Goal: Information Seeking & Learning: Learn about a topic

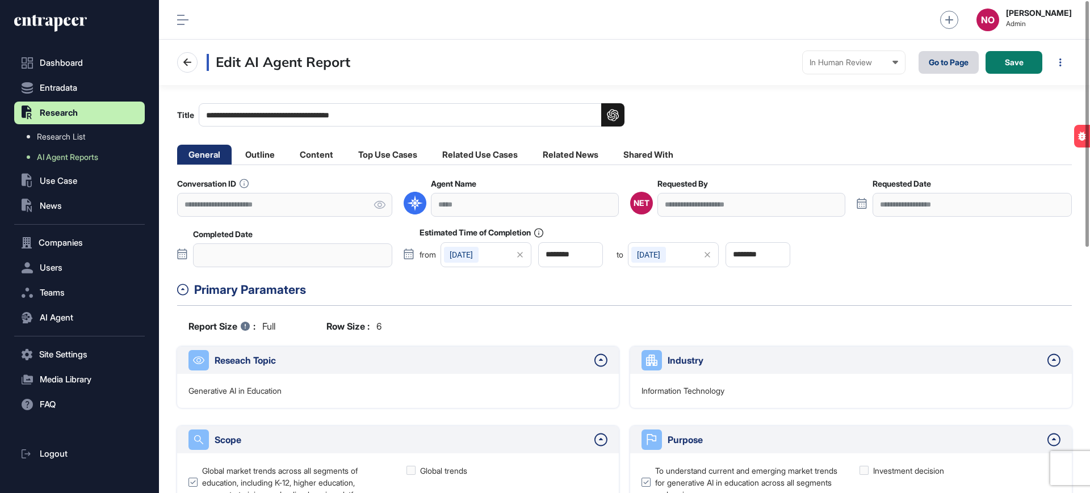
click at [965, 58] on link "Go to Page" at bounding box center [949, 62] width 60 height 23
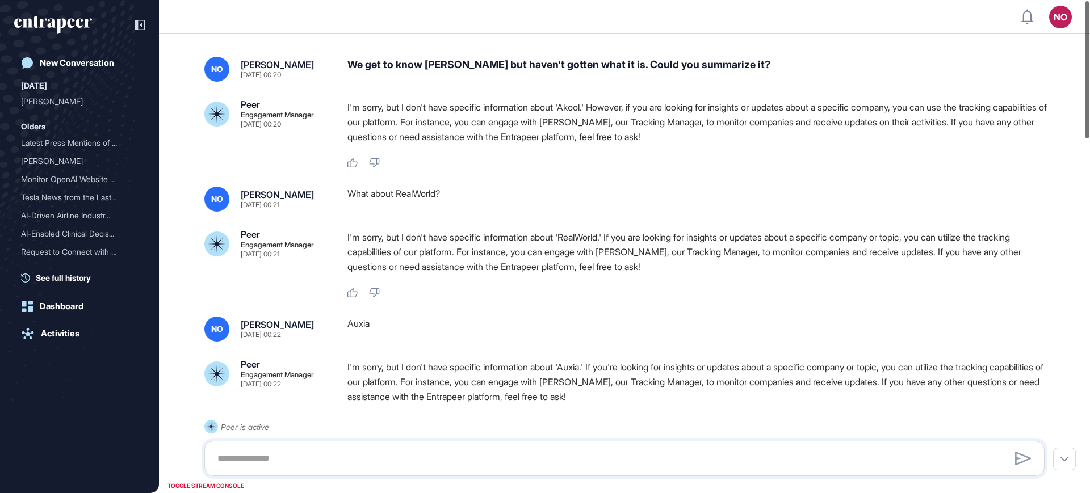
drag, startPoint x: 1090, startPoint y: 117, endPoint x: 1087, endPoint y: 129, distance: 12.7
click at [1089, 139] on div at bounding box center [1087, 69] width 3 height 137
drag, startPoint x: 1087, startPoint y: 125, endPoint x: 1076, endPoint y: -11, distance: 136.2
click at [1076, 0] on html "NO Admin Dashboard Dashboard Profile My Content Request More Data New Conversat…" at bounding box center [545, 292] width 1090 height 585
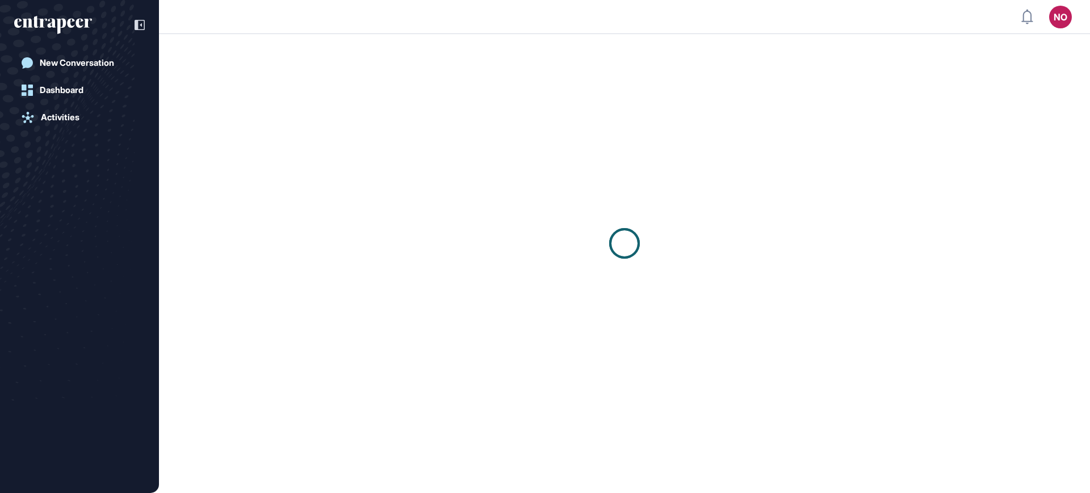
scroll to position [1, 1]
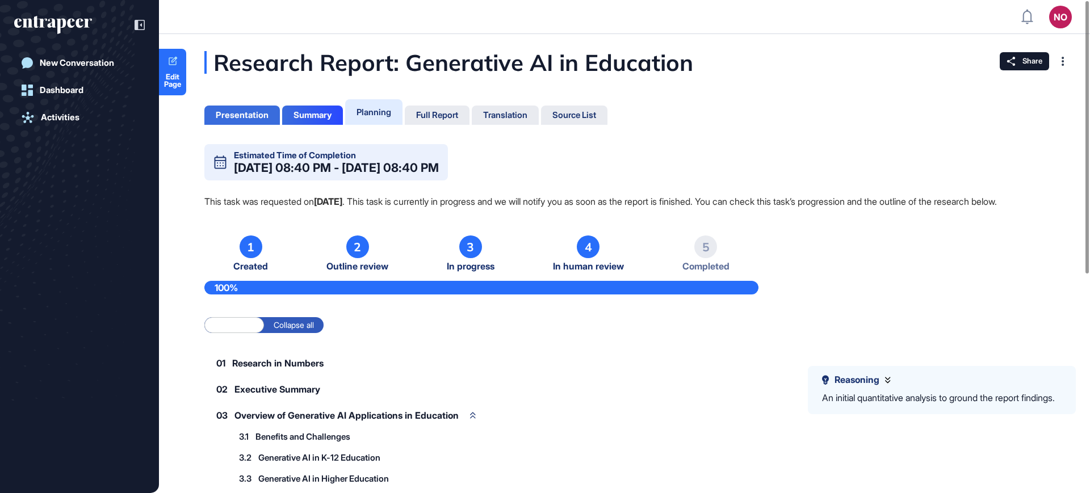
click at [236, 115] on div "Presentation" at bounding box center [242, 115] width 53 height 10
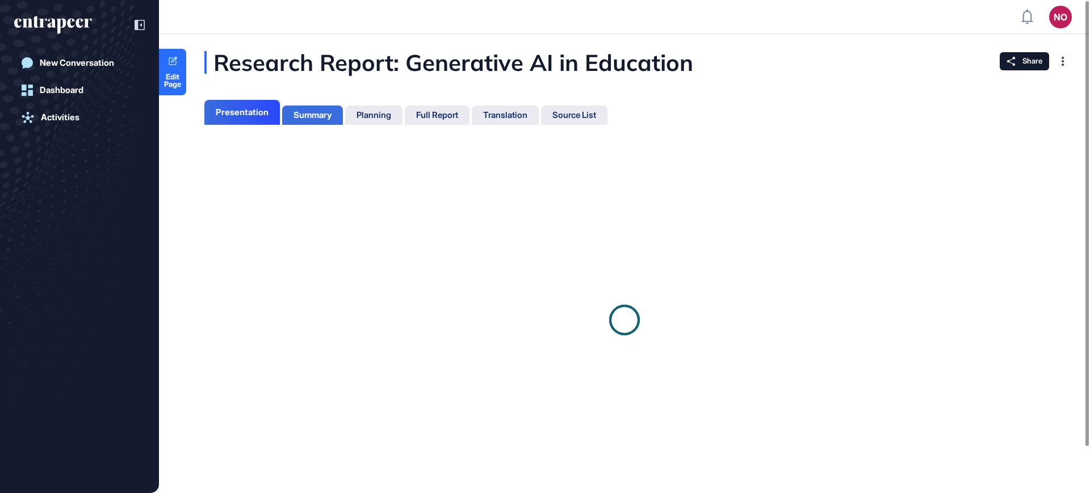
scroll to position [5, 1]
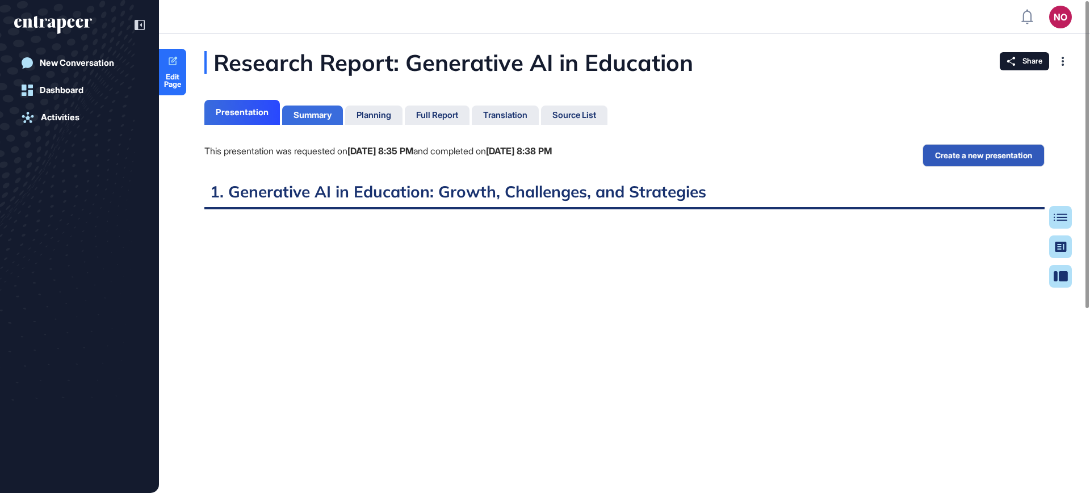
scroll to position [437, 3]
click at [299, 115] on div "Summary" at bounding box center [313, 115] width 38 height 10
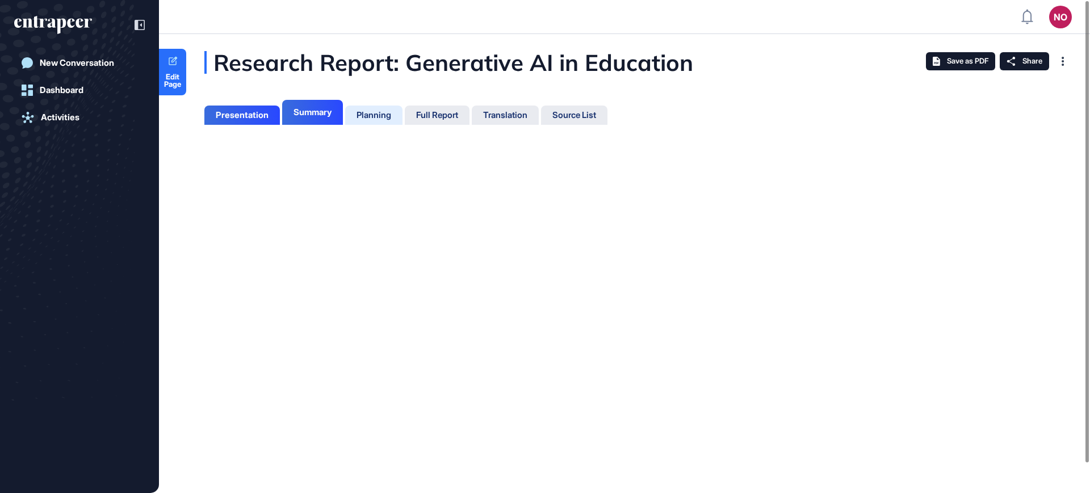
scroll to position [5, 1]
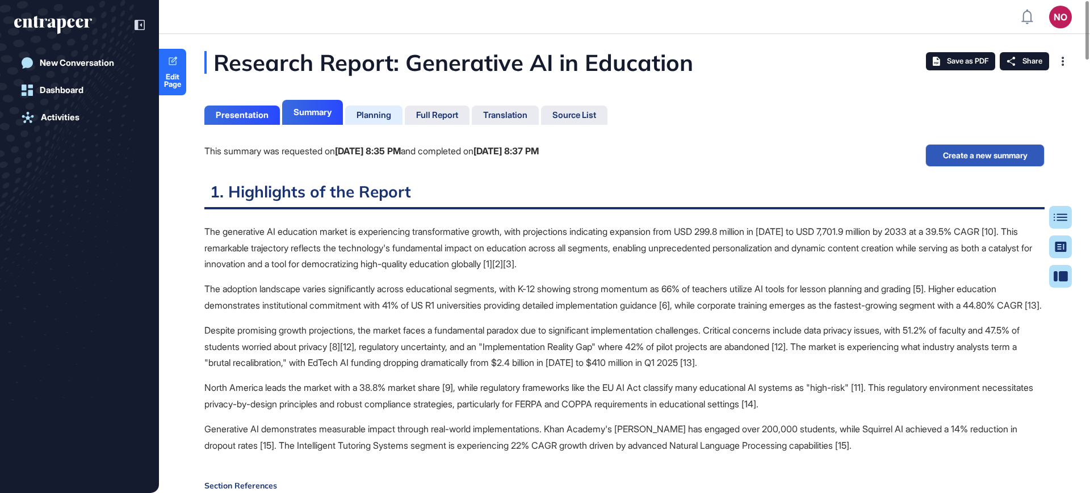
scroll to position [5, 1]
click at [388, 119] on div "Planning" at bounding box center [374, 115] width 35 height 10
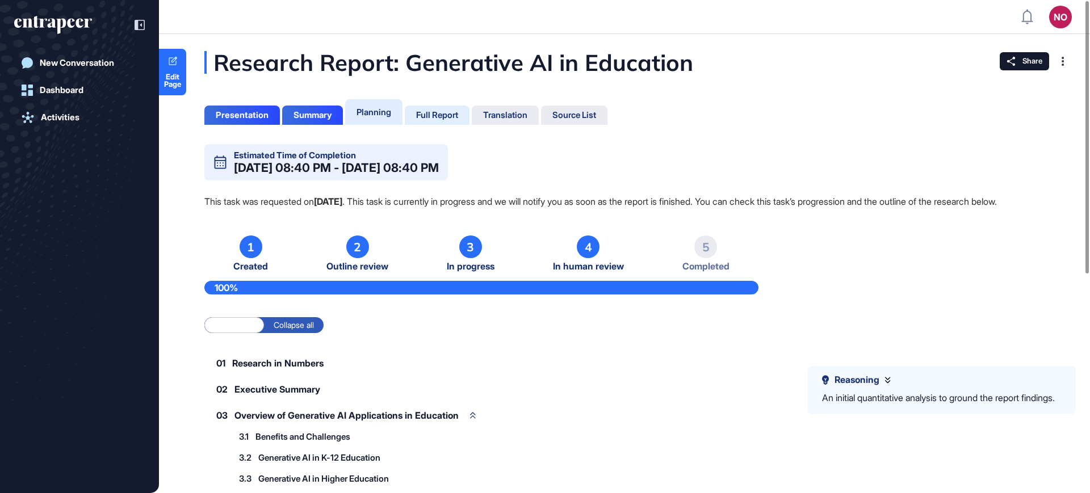
click at [444, 118] on div "Full Report" at bounding box center [437, 115] width 42 height 10
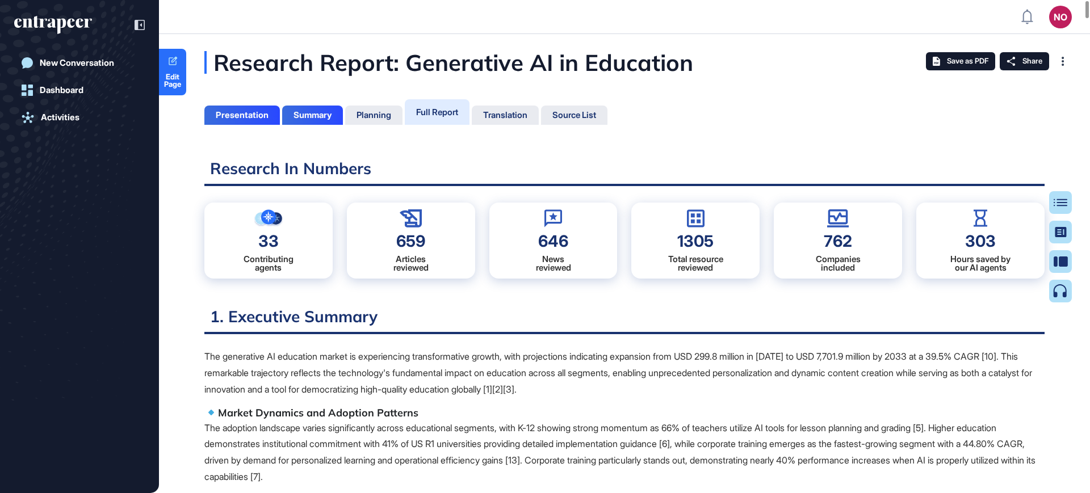
scroll to position [437, 3]
click at [503, 113] on div "Translation" at bounding box center [505, 115] width 44 height 10
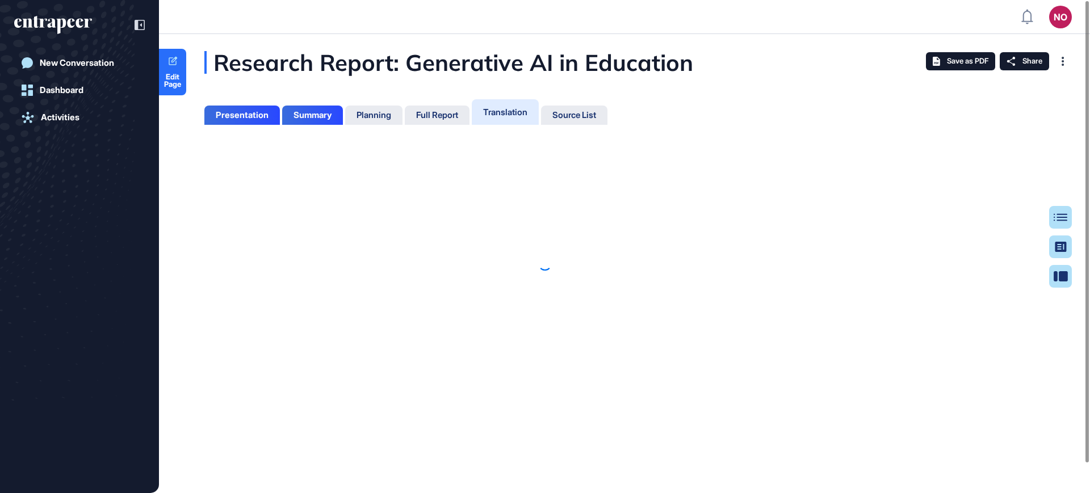
scroll to position [437, 3]
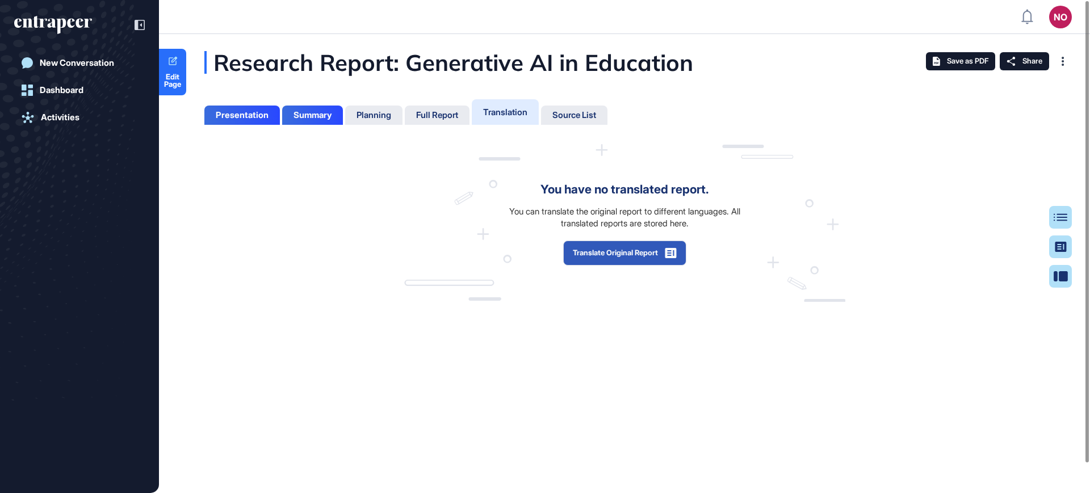
click at [591, 115] on div "Source List" at bounding box center [575, 115] width 44 height 10
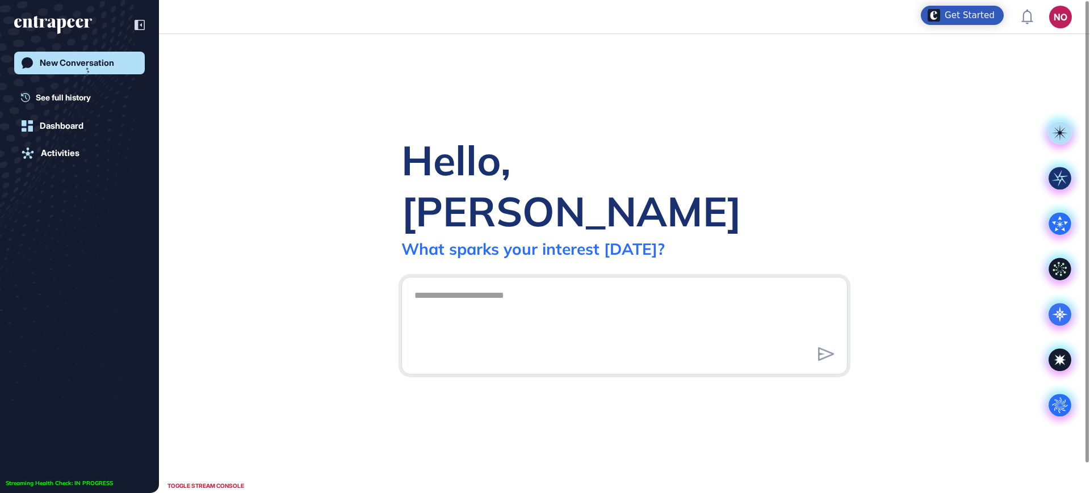
scroll to position [1, 1]
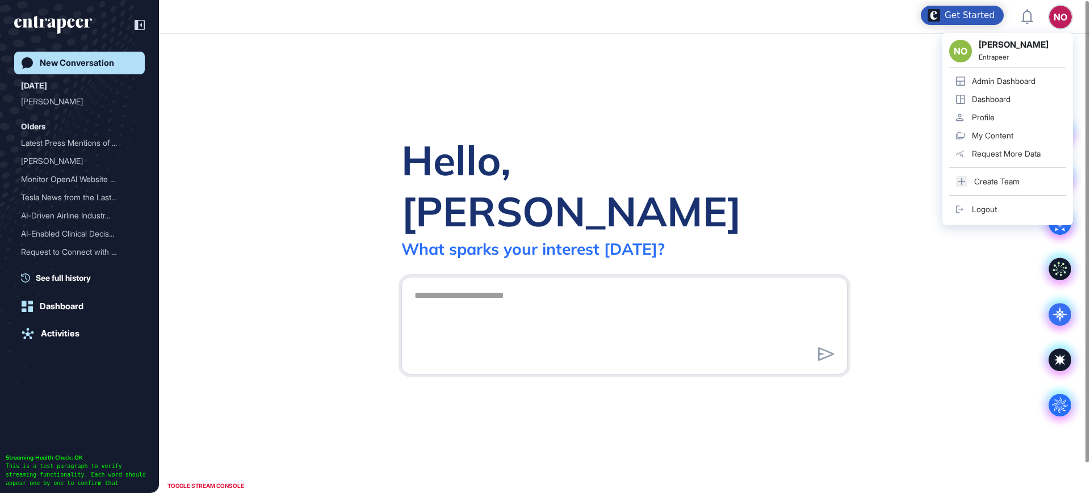
click at [1031, 80] on div "Admin Dashboard" at bounding box center [1004, 81] width 64 height 9
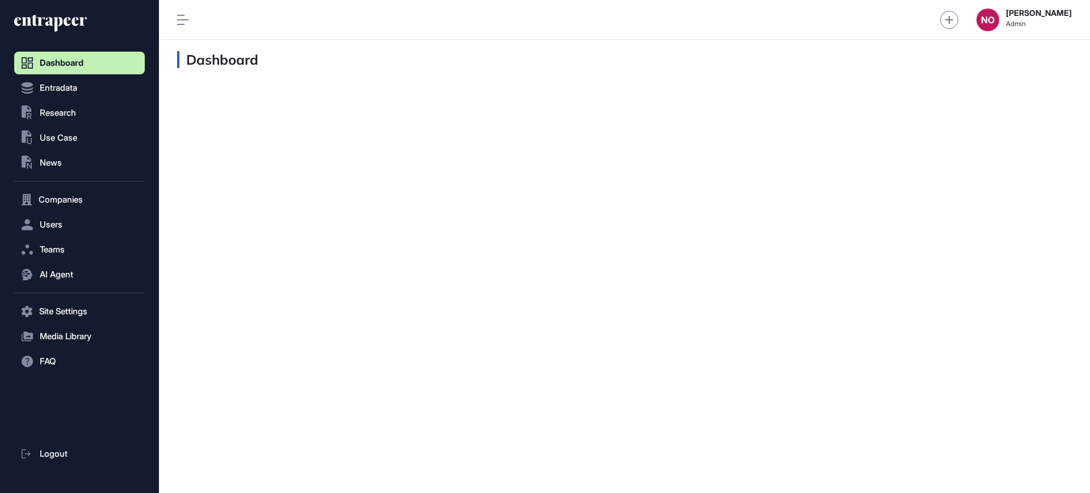
scroll to position [1, 1]
click at [81, 193] on button "Companies" at bounding box center [79, 200] width 131 height 23
click at [74, 167] on button ".st0{fill:currentColor} News" at bounding box center [79, 163] width 131 height 23
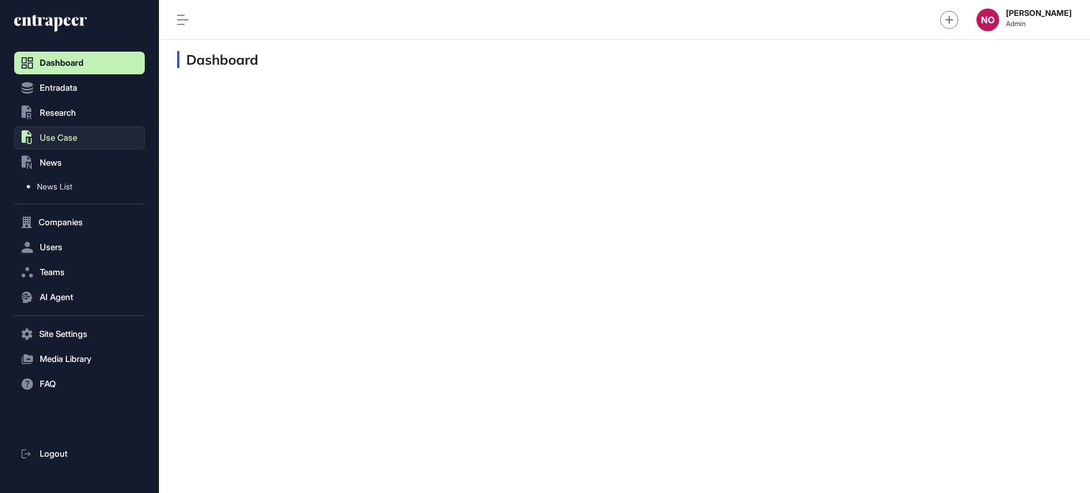
click at [69, 141] on span "Use Case" at bounding box center [58, 137] width 37 height 9
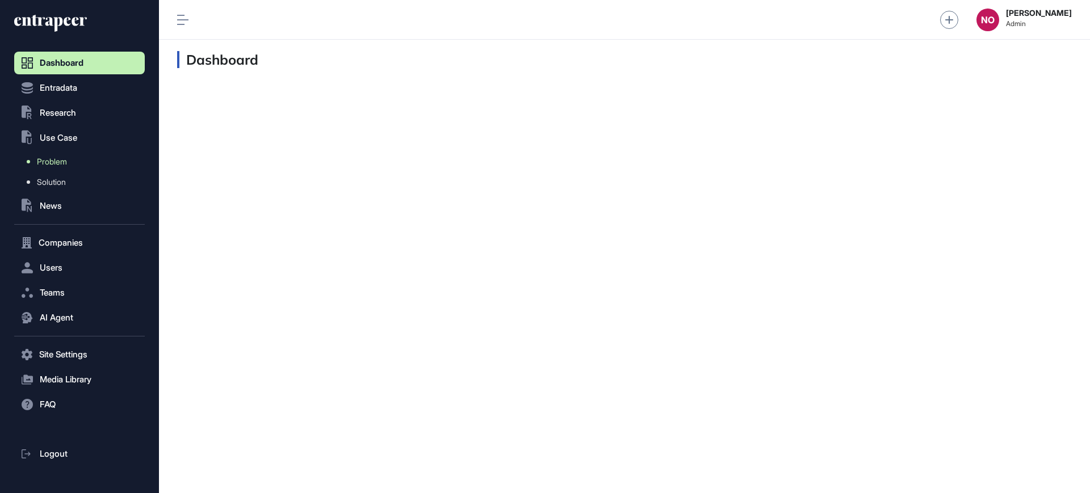
click at [69, 165] on link "Problem" at bounding box center [82, 162] width 125 height 20
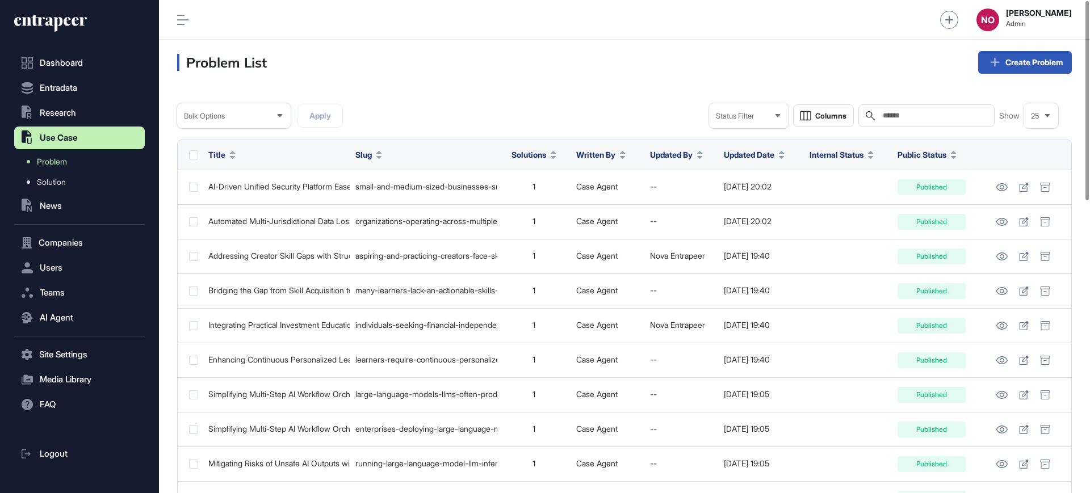
click at [221, 158] on span "Title" at bounding box center [216, 155] width 17 height 12
click at [241, 184] on span "Sort Ascending" at bounding box center [254, 182] width 41 height 10
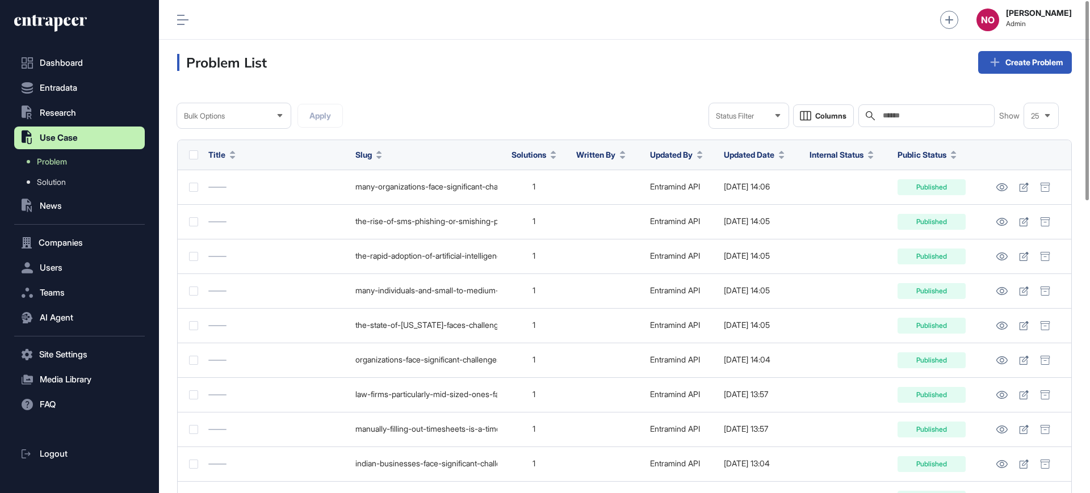
scroll to position [723, 0]
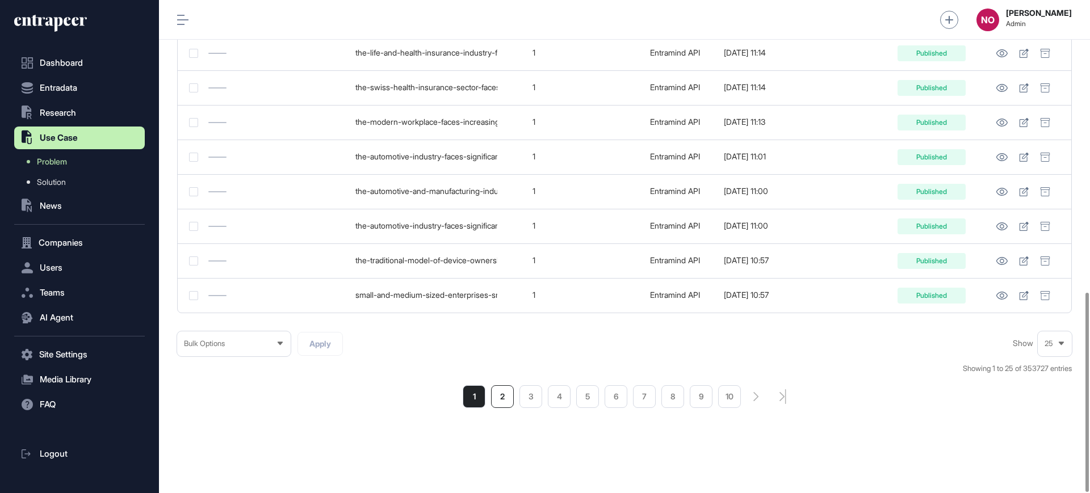
click at [506, 400] on li "2" at bounding box center [502, 397] width 23 height 23
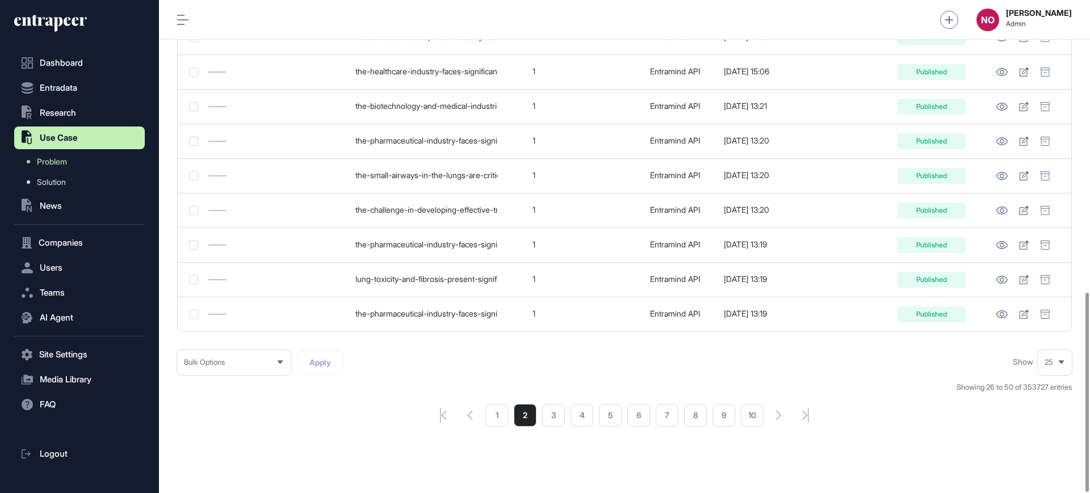
scroll to position [723, 0]
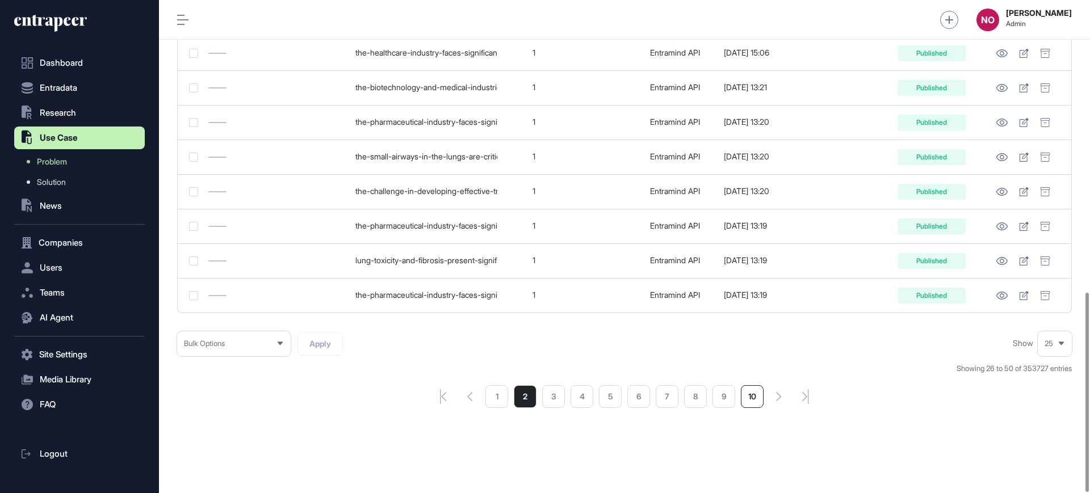
click at [759, 401] on li "10" at bounding box center [752, 397] width 23 height 23
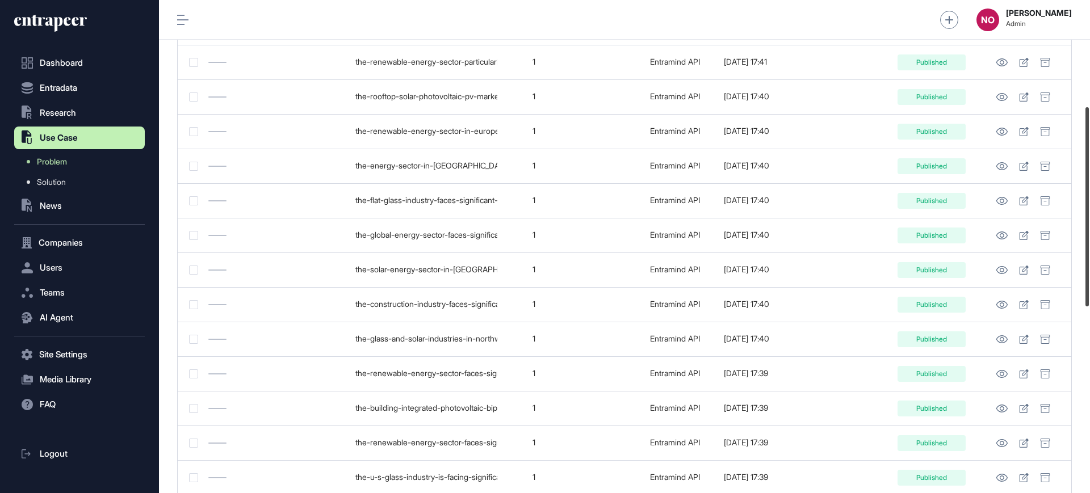
scroll to position [723, 0]
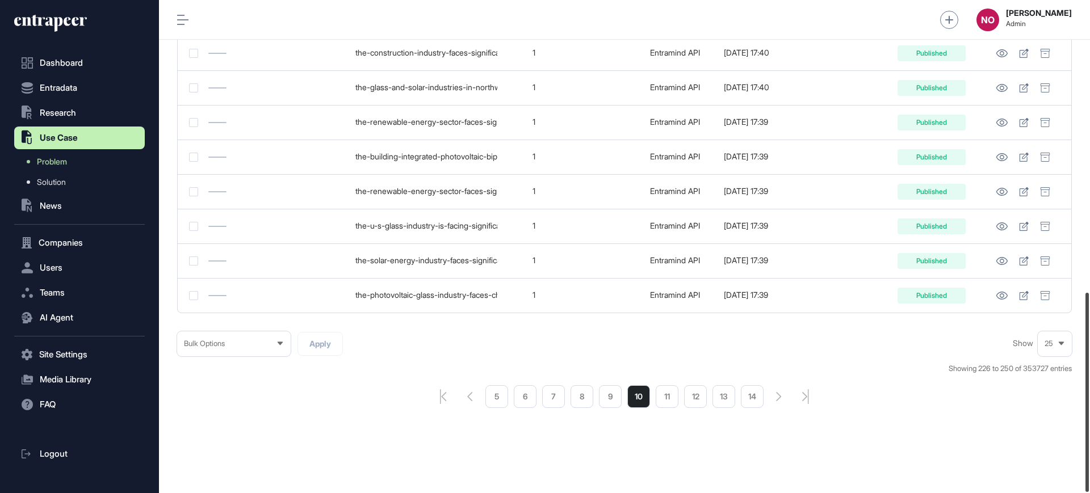
drag, startPoint x: 1090, startPoint y: 123, endPoint x: 1090, endPoint y: 485, distance: 361.7
click at [1089, 485] on div at bounding box center [1087, 392] width 3 height 199
click at [761, 402] on li "14" at bounding box center [752, 397] width 23 height 23
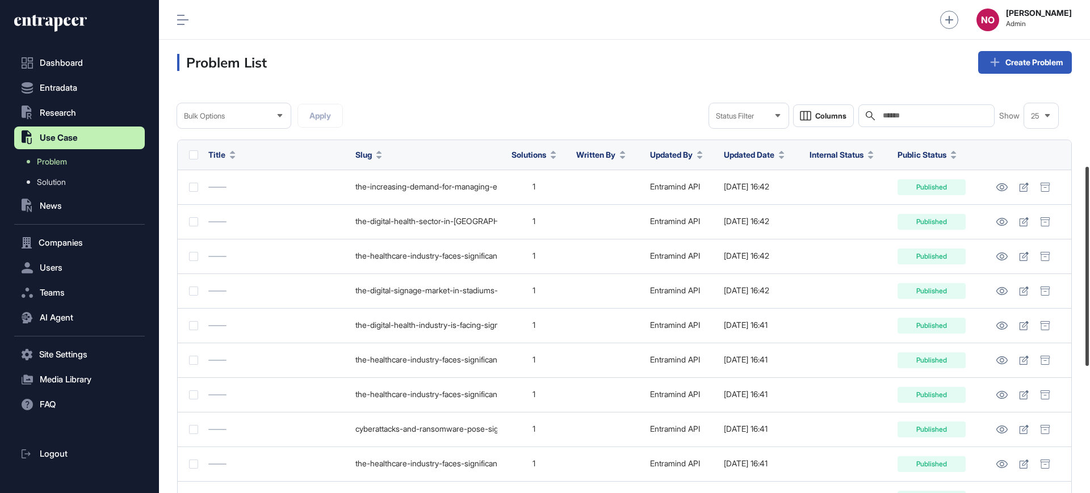
scroll to position [723, 0]
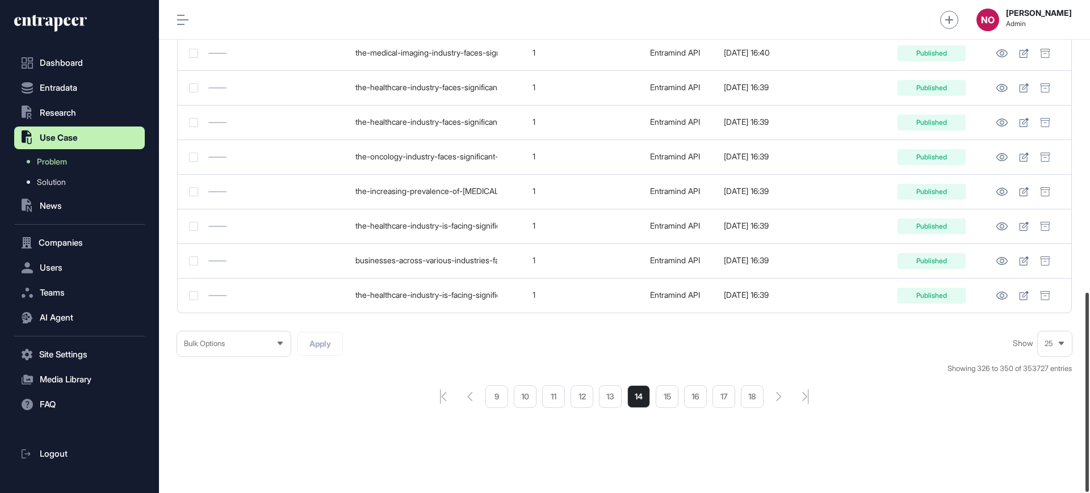
drag, startPoint x: 1090, startPoint y: 104, endPoint x: 1090, endPoint y: 516, distance: 411.7
click at [1090, 493] on html "Dashboard Entradata .st0{fill:currentColor} Research .st0{fill:currentColor} Us…" at bounding box center [545, 292] width 1090 height 584
click at [759, 397] on li "18" at bounding box center [752, 397] width 23 height 23
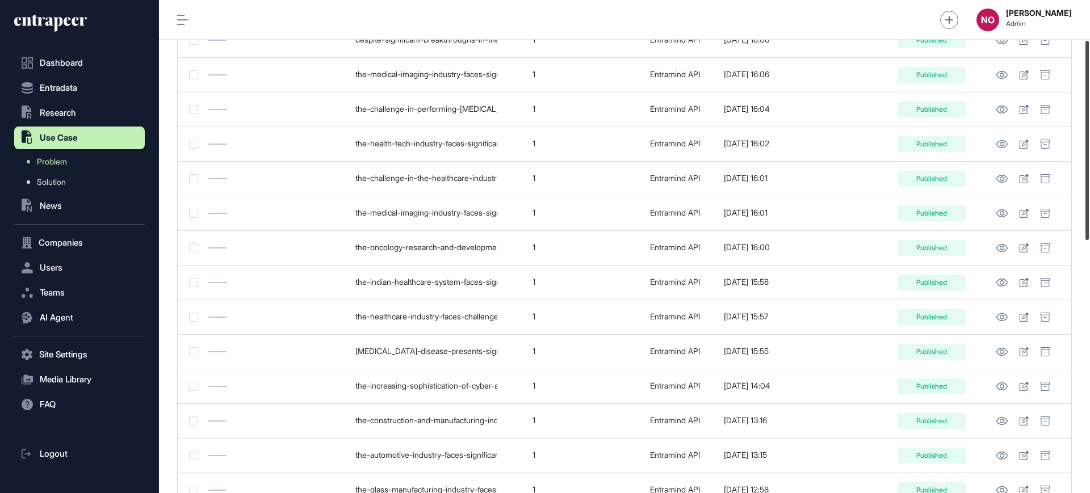
scroll to position [723, 0]
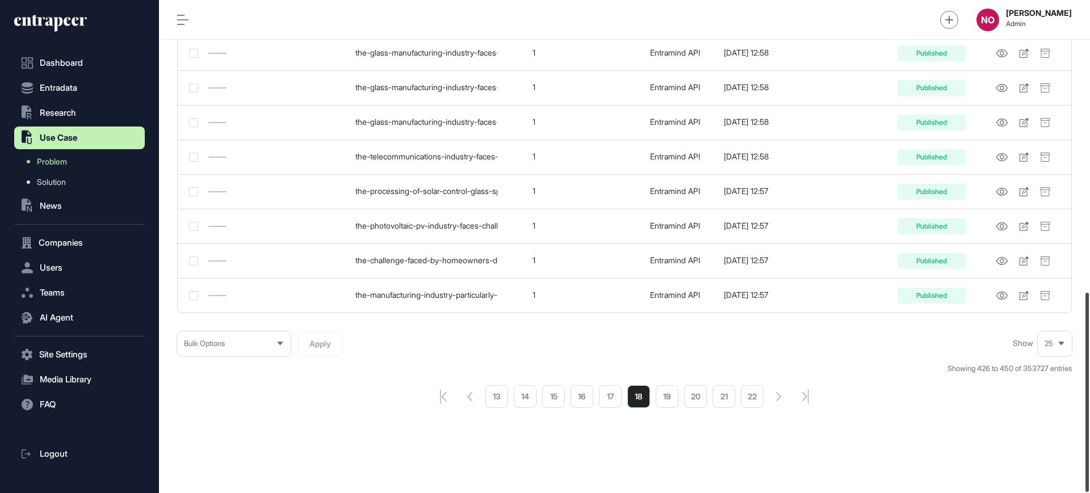
drag, startPoint x: 1090, startPoint y: 127, endPoint x: 1090, endPoint y: 484, distance: 357.2
click at [1089, 484] on div at bounding box center [1087, 392] width 3 height 199
click at [746, 396] on li "22" at bounding box center [752, 397] width 23 height 23
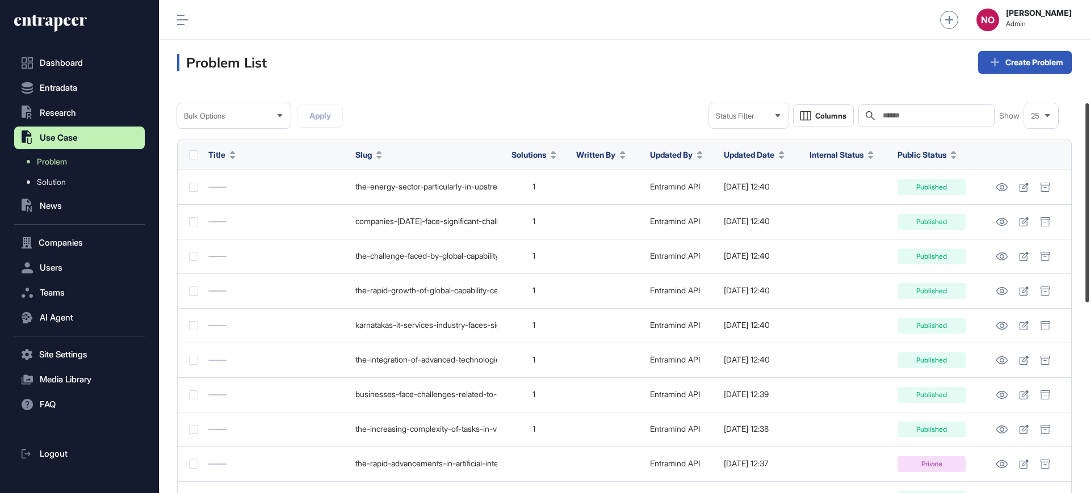
scroll to position [723, 0]
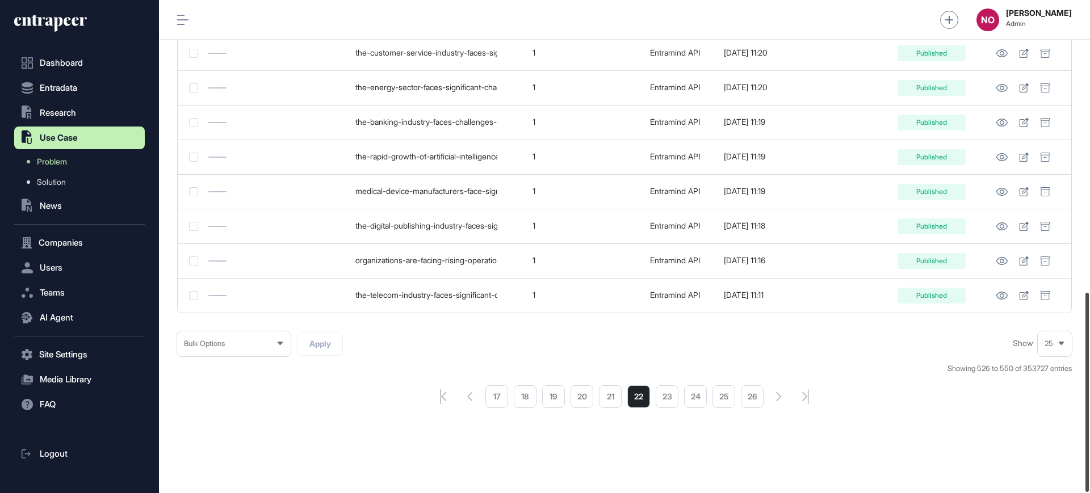
drag, startPoint x: 1090, startPoint y: 107, endPoint x: 1080, endPoint y: 421, distance: 314.2
click at [1080, 421] on div "Admin Dashboard Dashboard Profile My Content Request More Data NO Naciye Ozcan …" at bounding box center [624, 246] width 931 height 493
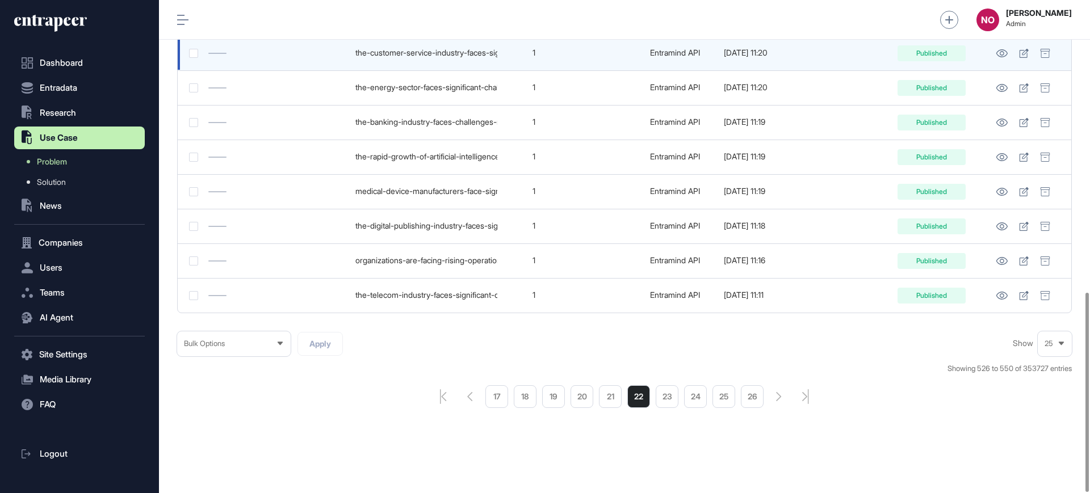
scroll to position [0, 0]
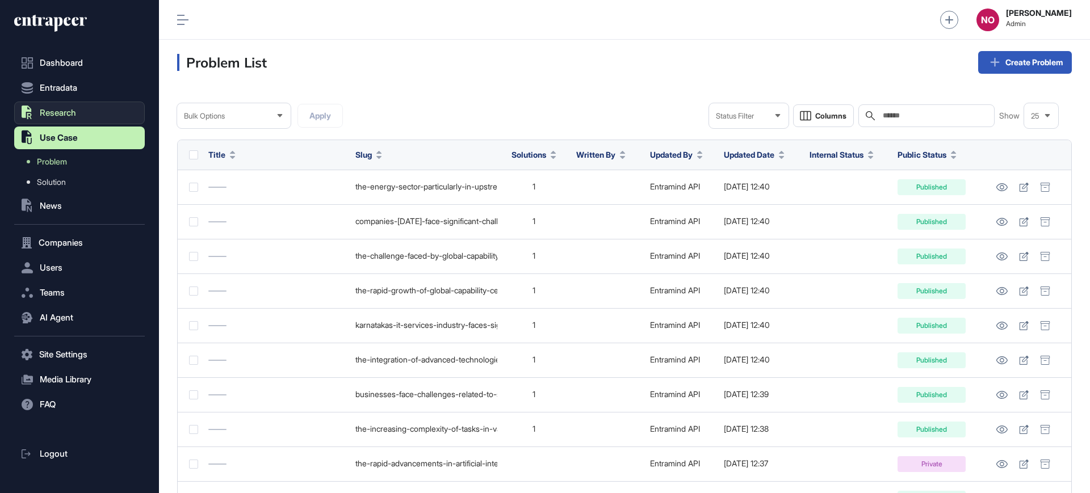
click at [60, 108] on span "Research" at bounding box center [58, 112] width 36 height 9
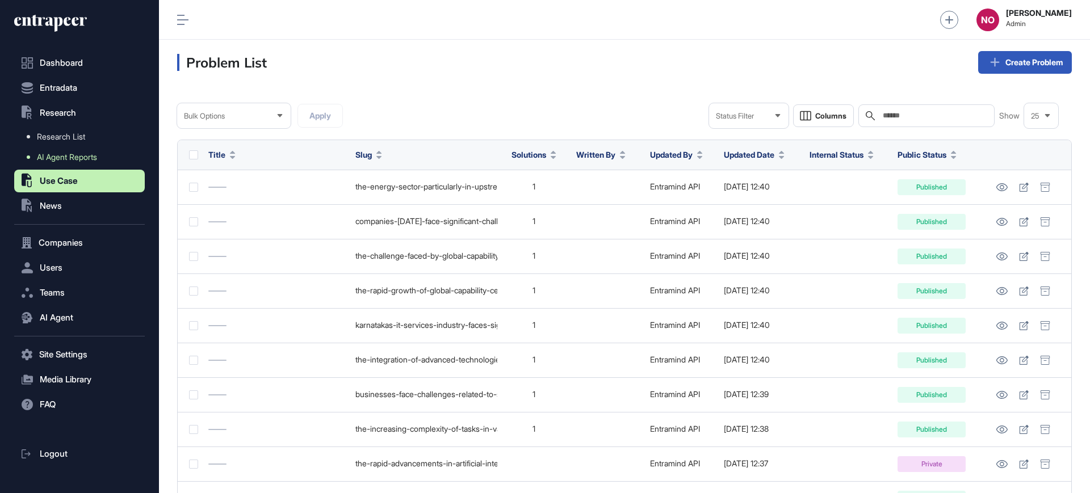
click at [62, 159] on span "AI Agent Reports" at bounding box center [67, 157] width 60 height 9
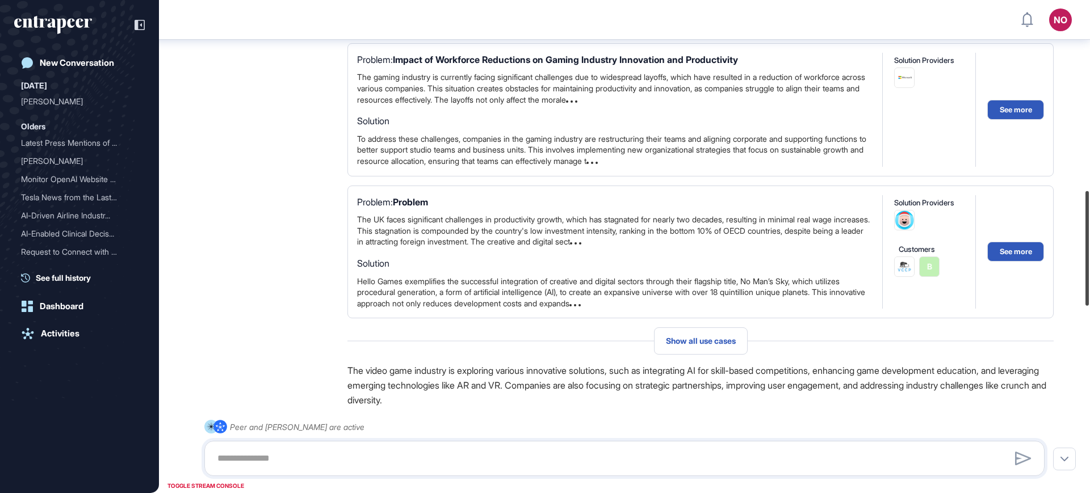
scroll to position [830, 0]
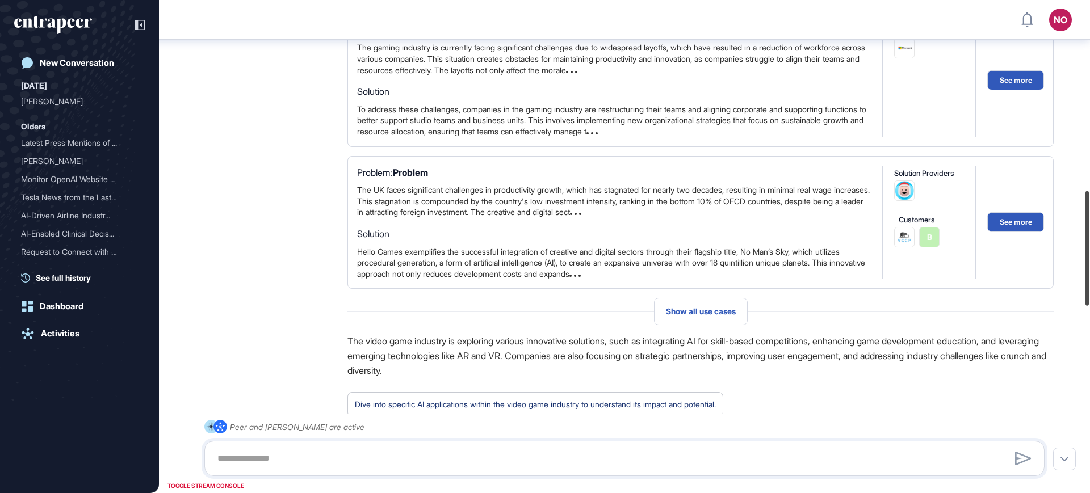
drag, startPoint x: 1090, startPoint y: 279, endPoint x: 1083, endPoint y: 281, distance: 6.3
click at [1086, 281] on div at bounding box center [1087, 248] width 3 height 115
click at [1013, 232] on button "See more" at bounding box center [1015, 222] width 57 height 20
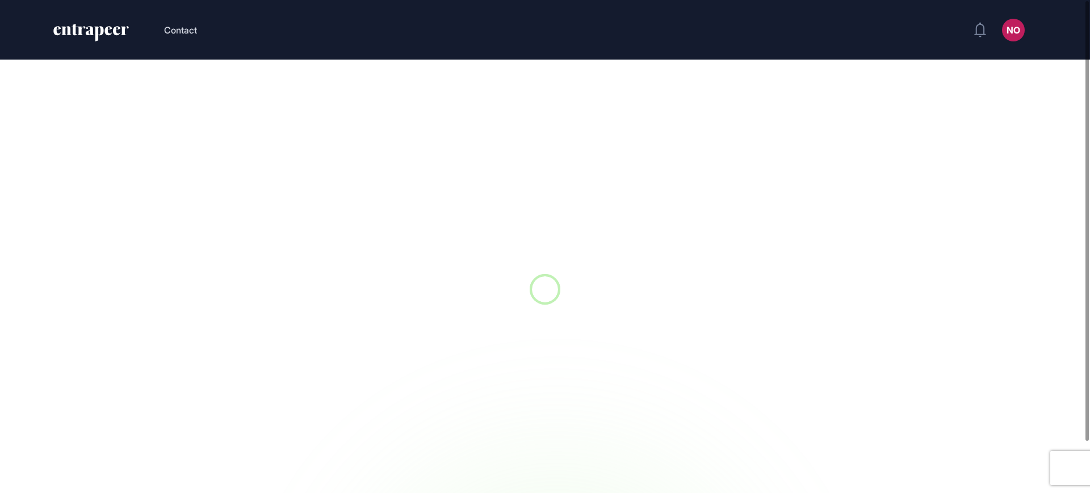
scroll to position [1, 1]
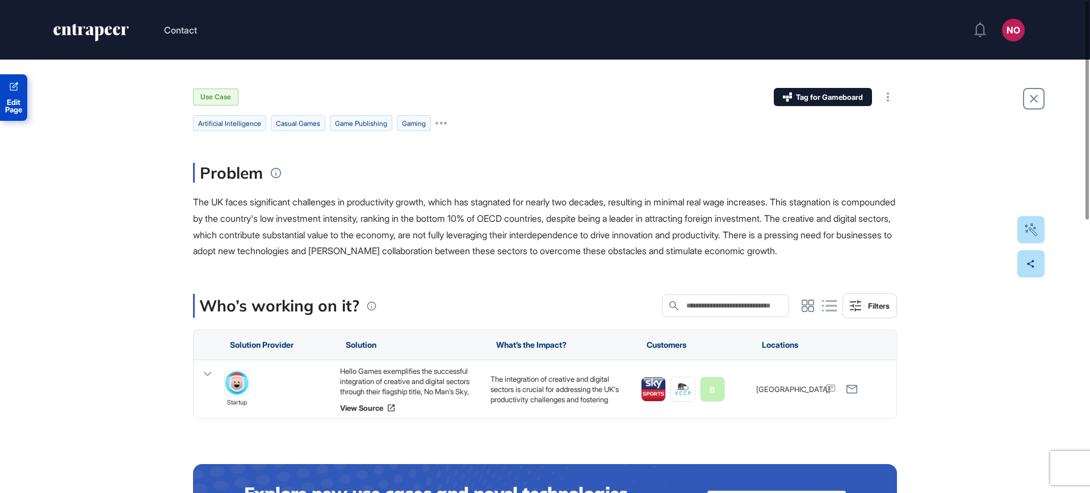
click at [11, 102] on span "Edit Page" at bounding box center [13, 106] width 27 height 15
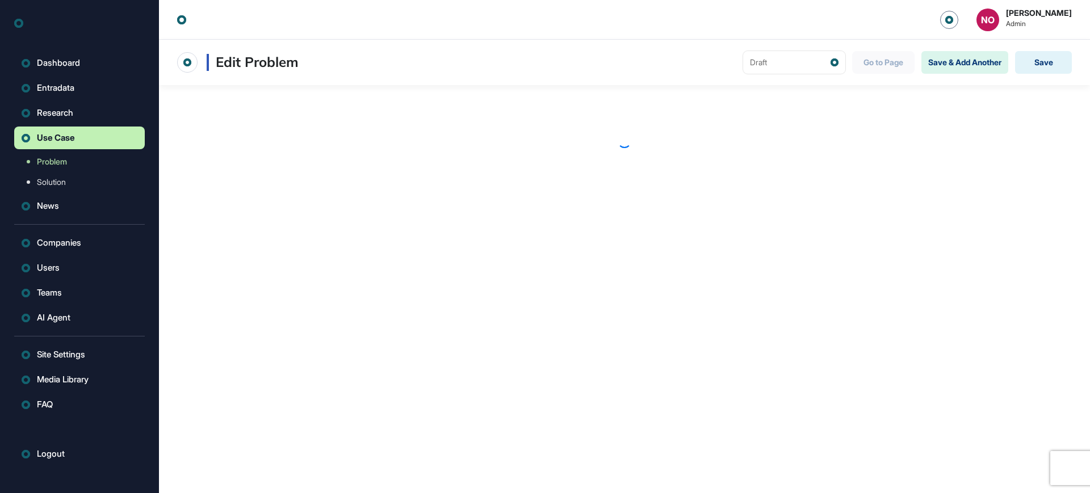
scroll to position [1, 1]
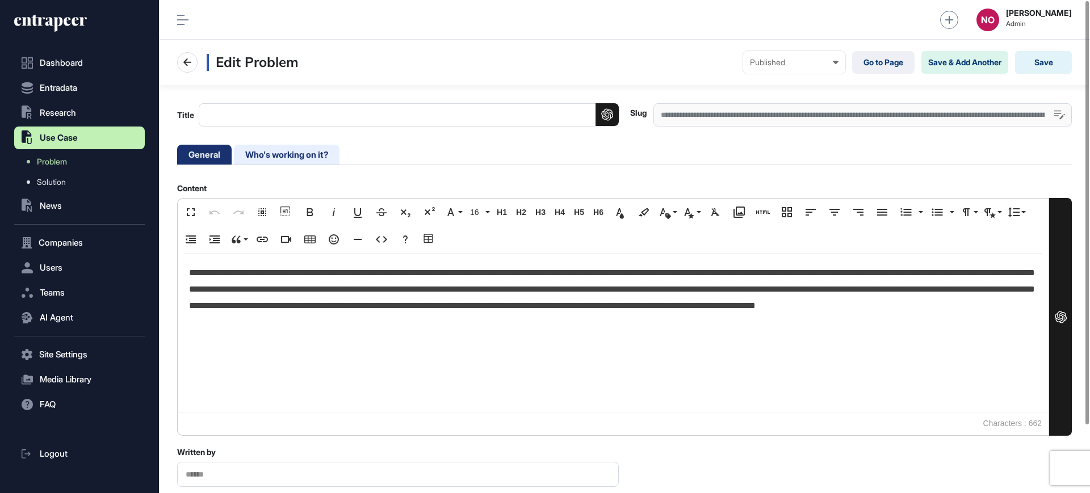
click at [283, 160] on li "Who's working on it?" at bounding box center [287, 155] width 106 height 20
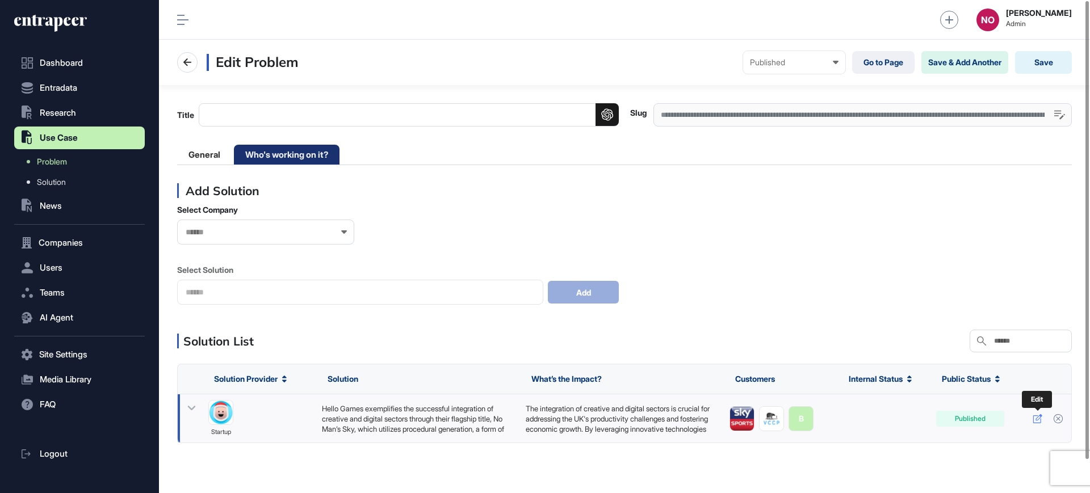
click at [1035, 418] on icon at bounding box center [1038, 419] width 10 height 9
click at [737, 120] on div "**********" at bounding box center [863, 114] width 419 height 23
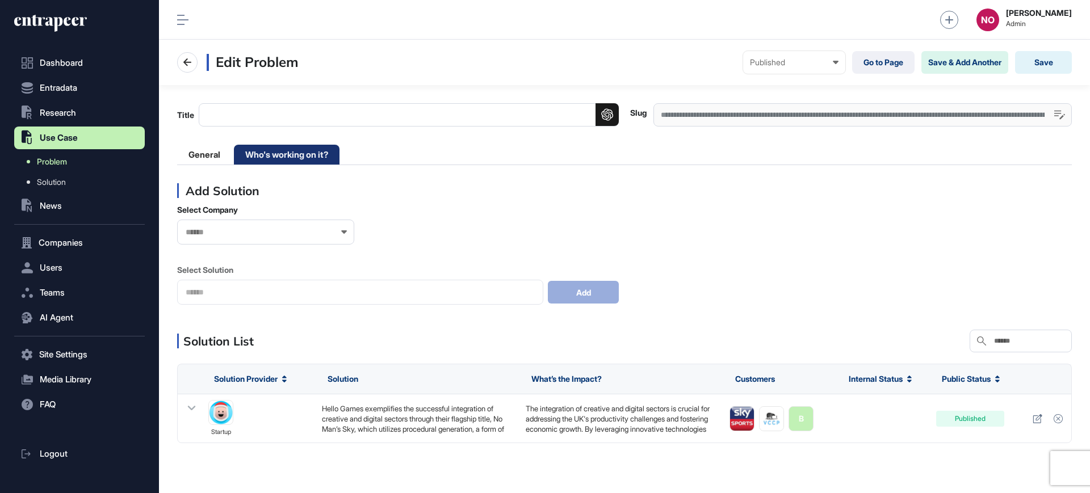
click at [59, 164] on span "Problem" at bounding box center [52, 161] width 30 height 9
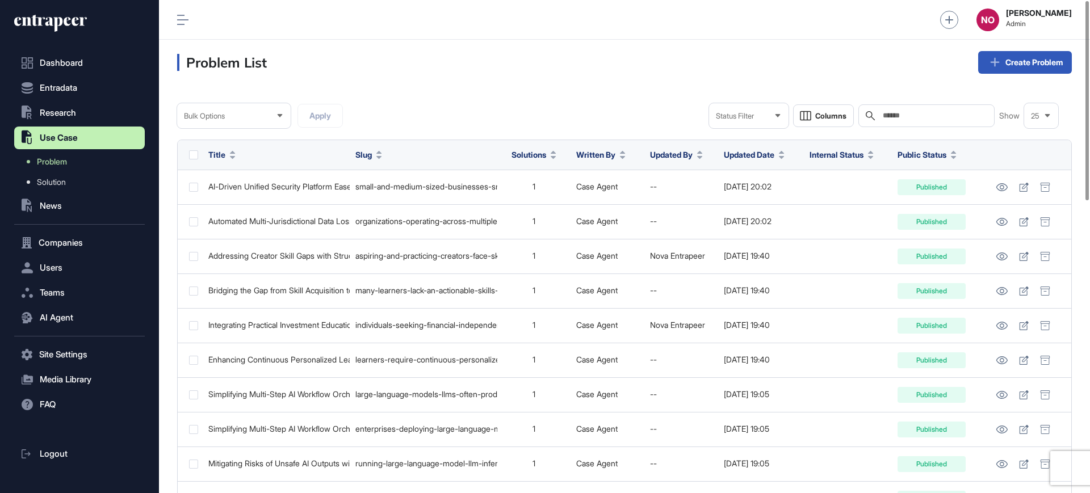
click at [921, 112] on input "text" at bounding box center [935, 115] width 106 height 9
paste input "**********"
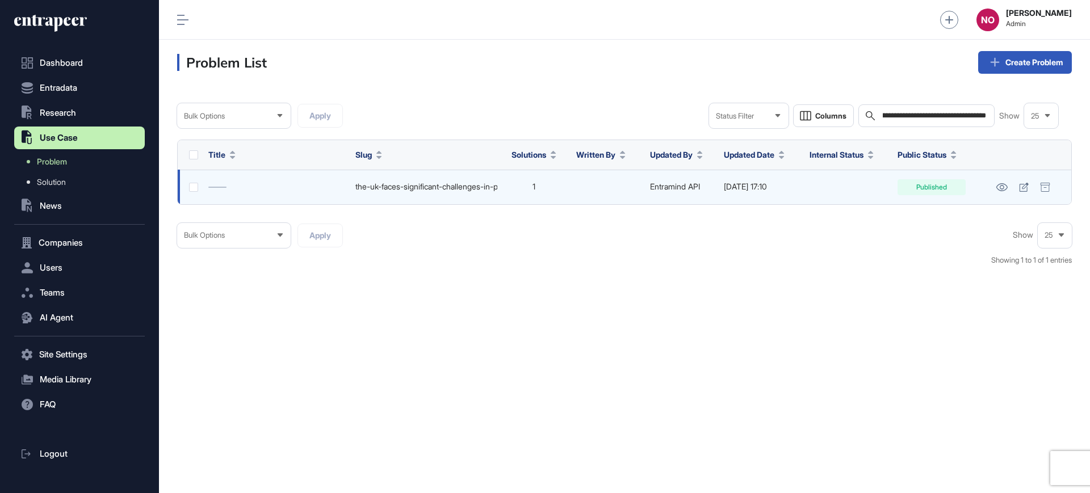
type input "**********"
drag, startPoint x: 729, startPoint y: 189, endPoint x: 769, endPoint y: 190, distance: 40.3
click at [769, 190] on div "[DATE] 17:10" at bounding box center [761, 186] width 74 height 9
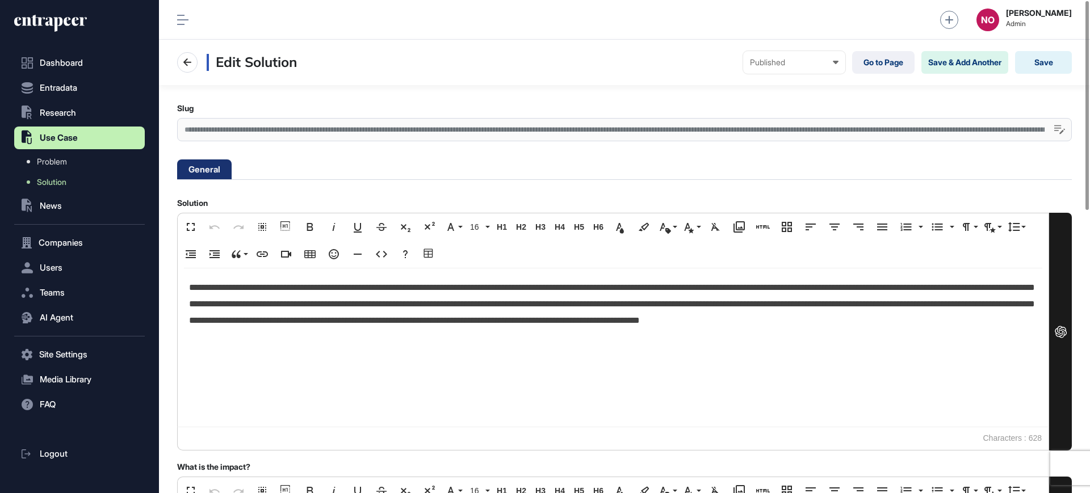
scroll to position [1, 5]
click at [579, 131] on div "**********" at bounding box center [624, 129] width 895 height 23
click at [71, 182] on link "Solution" at bounding box center [82, 182] width 125 height 20
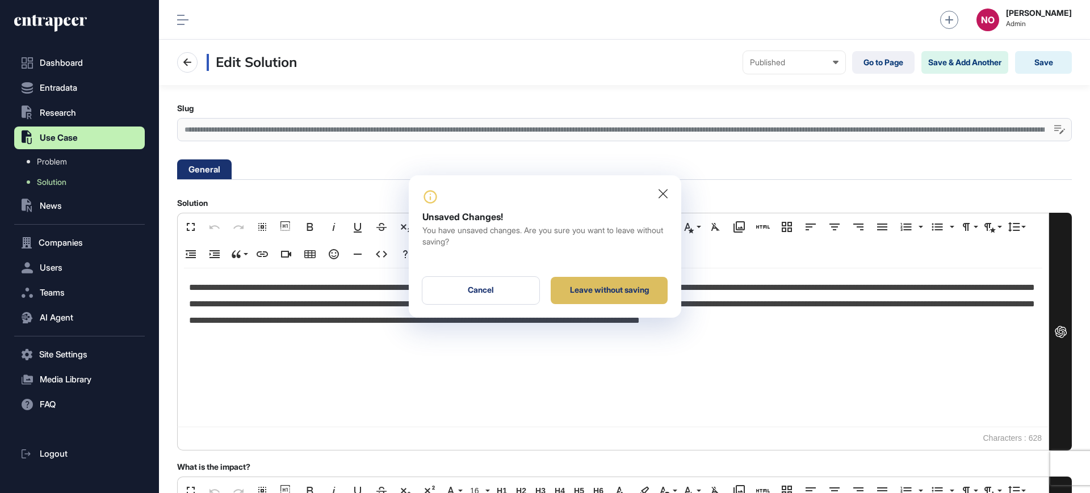
click at [634, 287] on div "Leave without saving" at bounding box center [609, 290] width 117 height 27
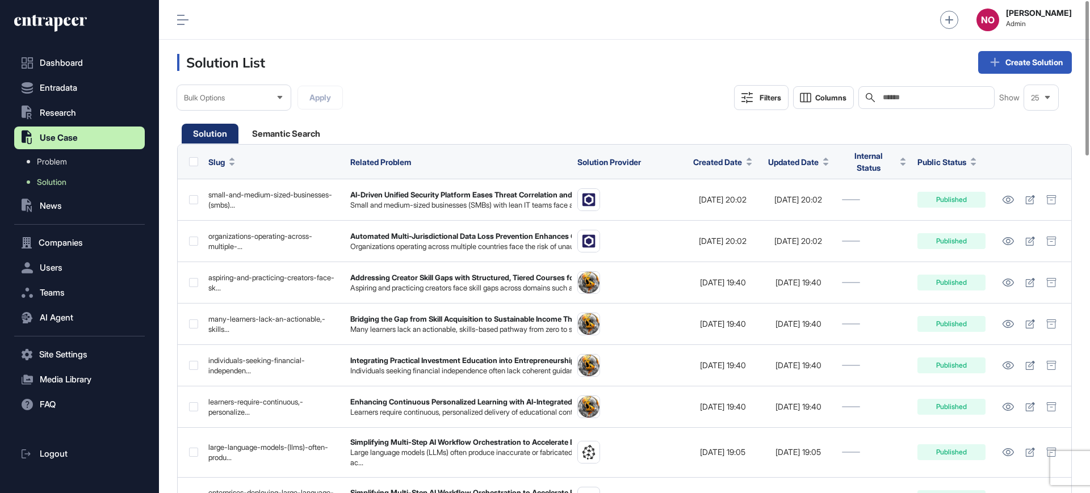
click at [911, 98] on input "text" at bounding box center [935, 97] width 106 height 9
paste input "**********"
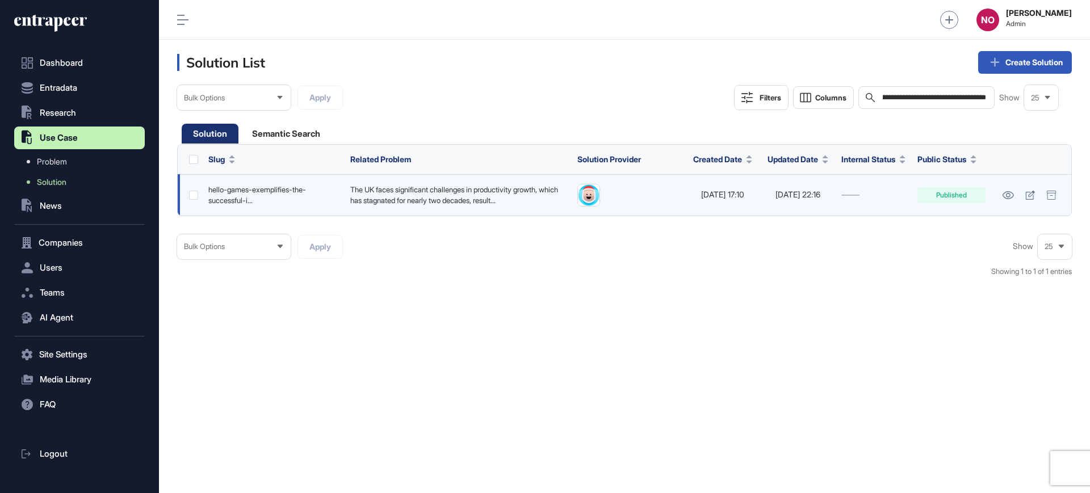
type input "**********"
drag, startPoint x: 769, startPoint y: 197, endPoint x: 816, endPoint y: 201, distance: 47.3
click at [816, 201] on td "[DATE] 22:16" at bounding box center [798, 194] width 76 height 41
drag, startPoint x: 692, startPoint y: 200, endPoint x: 759, endPoint y: 203, distance: 67.1
click at [759, 203] on td "2025-08-09 17:10" at bounding box center [722, 194] width 75 height 41
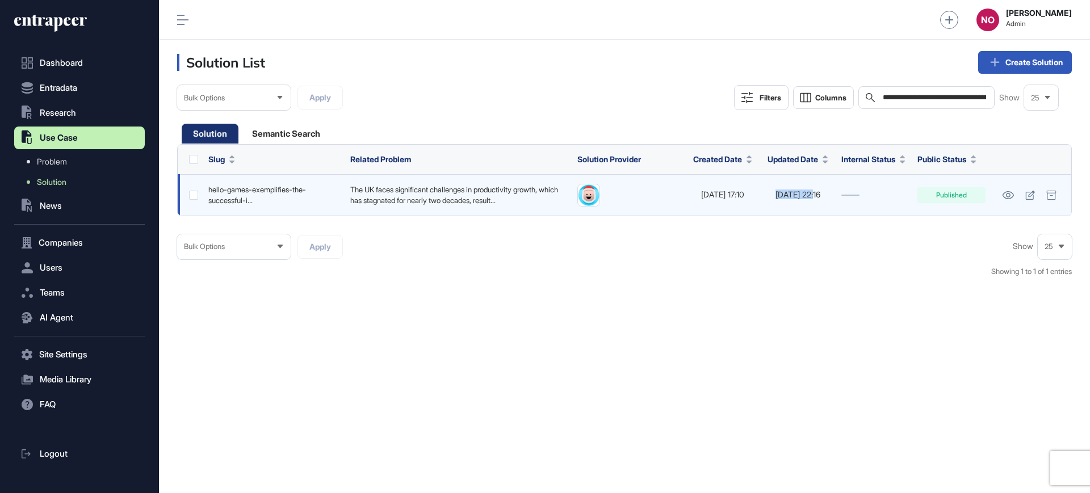
copy div "2025-08-09 17:10"
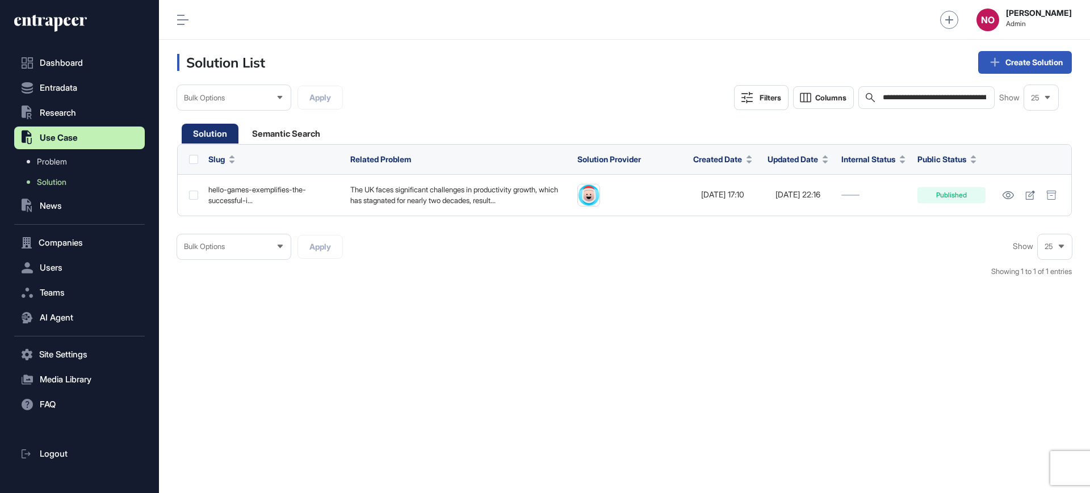
click at [766, 269] on div "Bulk Options Apply Show 25 Showing 1 to 1 of 1 entries" at bounding box center [624, 262] width 895 height 55
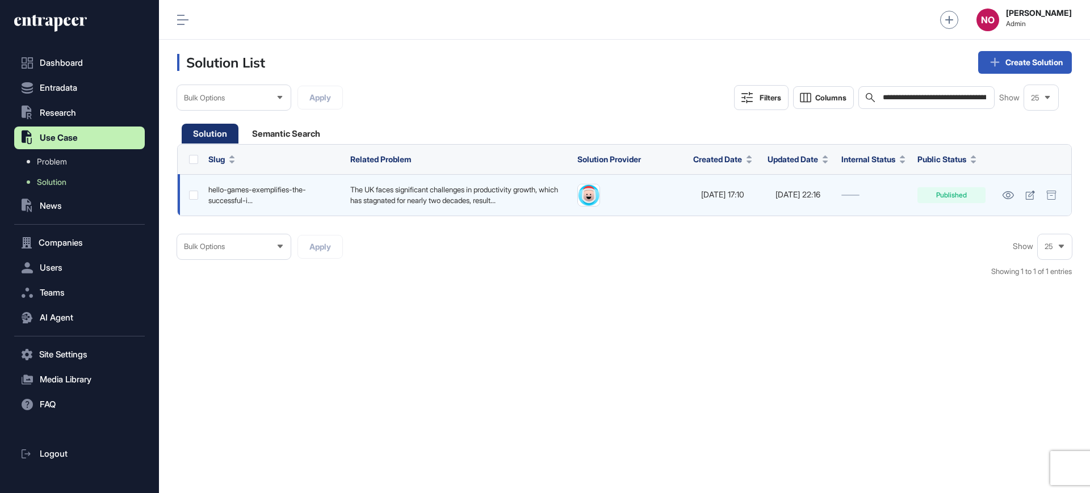
drag, startPoint x: 715, startPoint y: 204, endPoint x: 760, endPoint y: 202, distance: 44.9
click at [760, 202] on td "2025-08-09 17:10" at bounding box center [722, 194] width 75 height 41
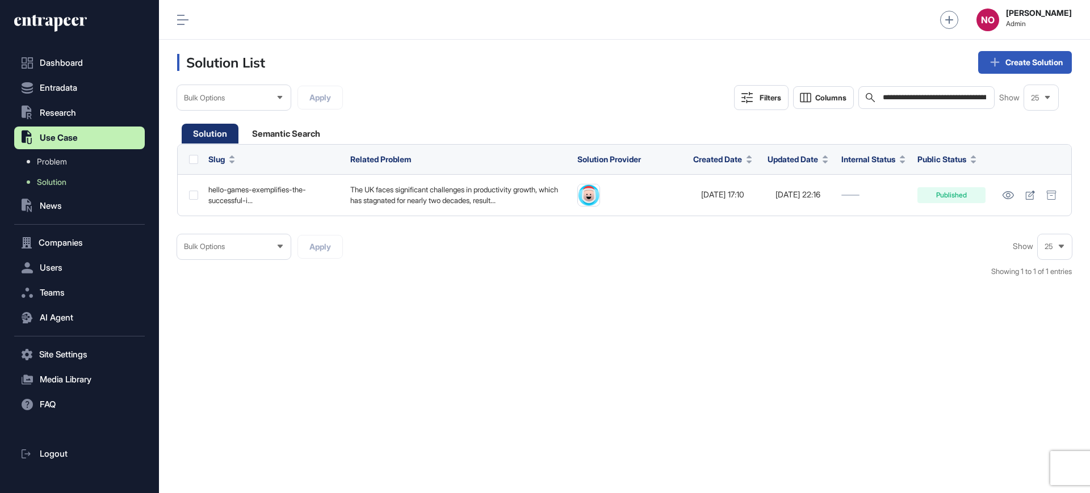
copy div "2025-08-09 17:10"
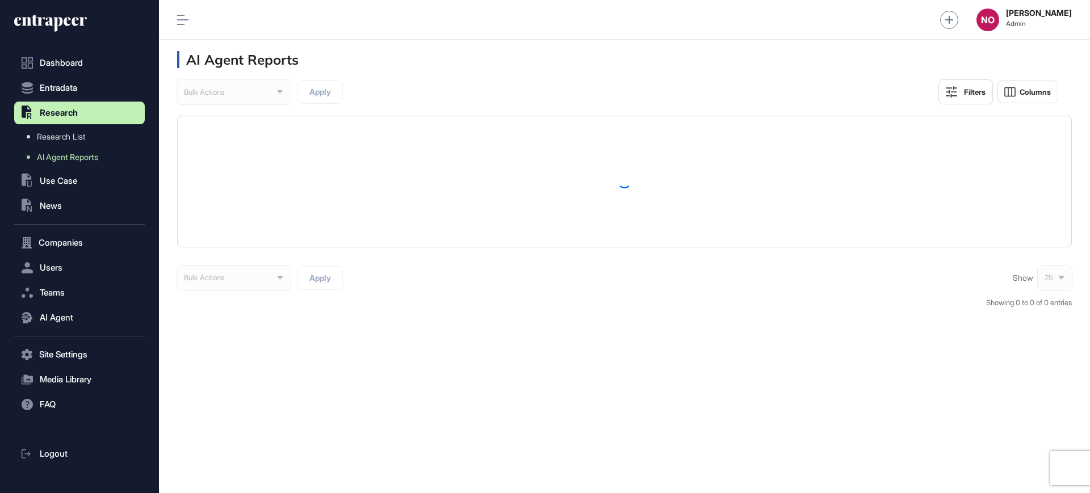
scroll to position [1, 1]
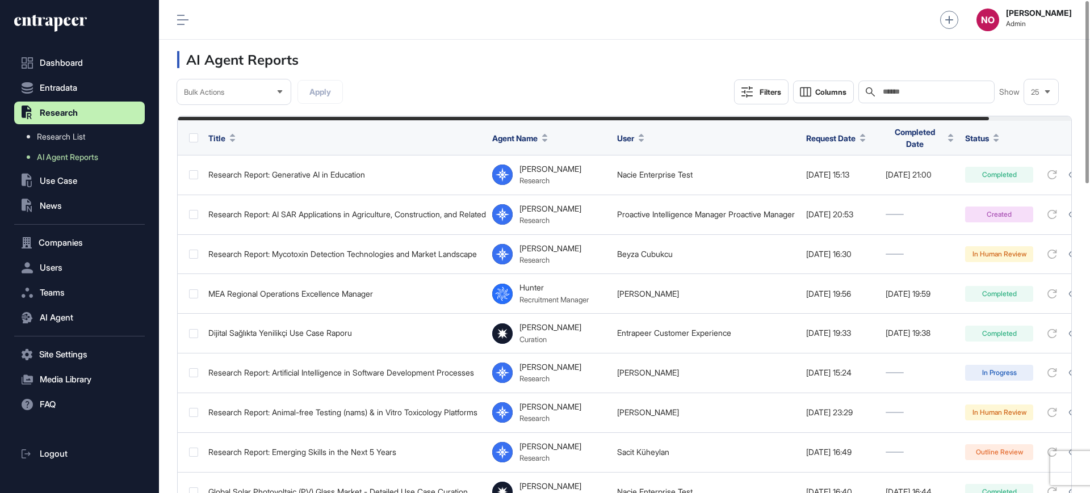
click at [578, 90] on div "Bulk Actions Apply Filters Columns Search Show 25" at bounding box center [624, 91] width 895 height 25
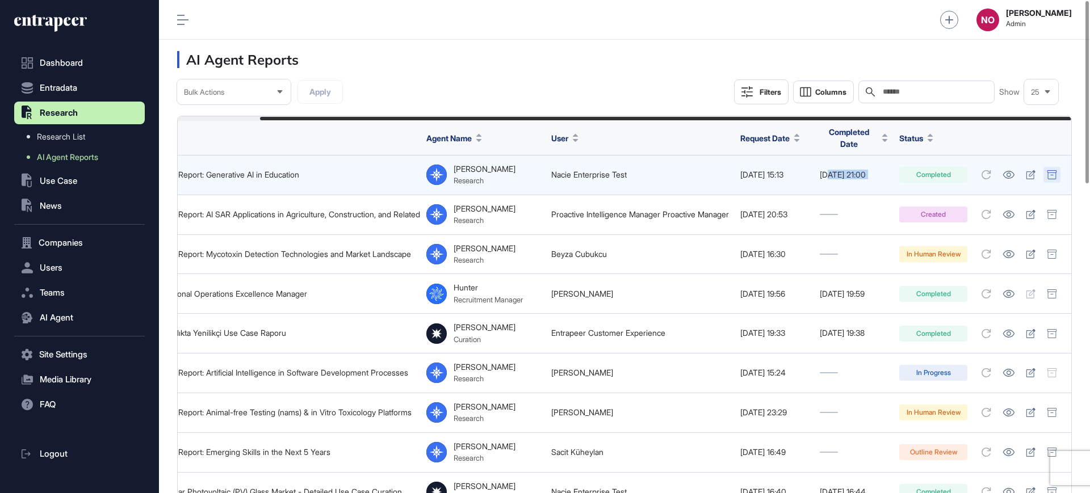
scroll to position [0, 91]
drag, startPoint x: 912, startPoint y: 168, endPoint x: 1060, endPoint y: 168, distance: 148.2
click at [1066, 165] on tr "Research Report: Generative AI in Education Reese Research Nacie Enterprise Tes…" at bounding box center [592, 176] width 960 height 40
click at [1009, 173] on icon at bounding box center [1009, 175] width 12 height 8
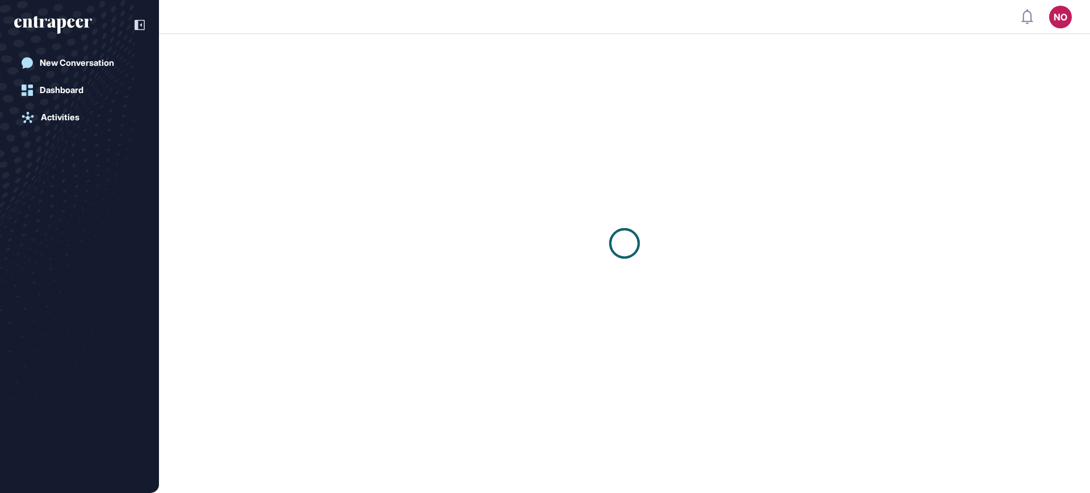
scroll to position [1, 1]
